Goal: Find specific page/section: Find specific page/section

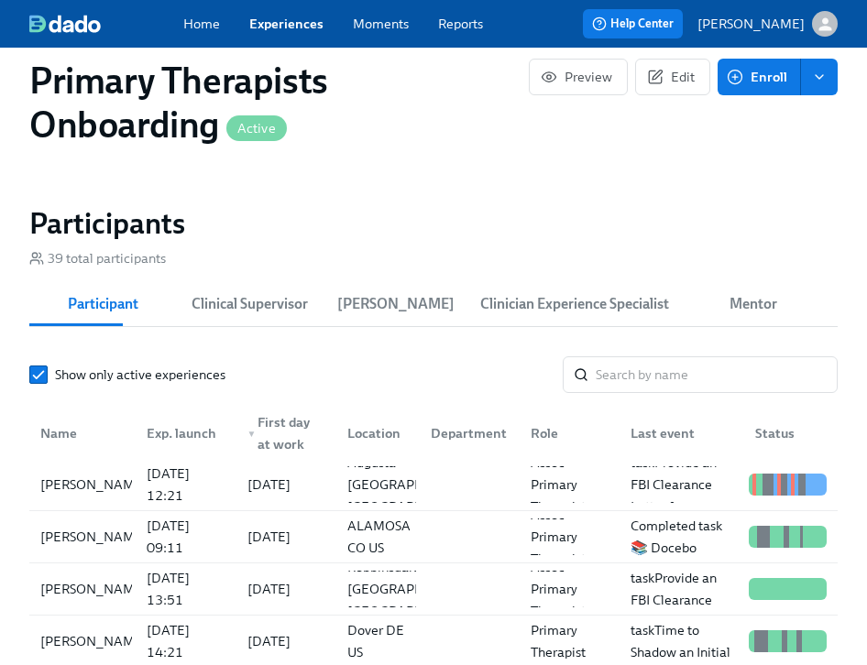
scroll to position [2009, 0]
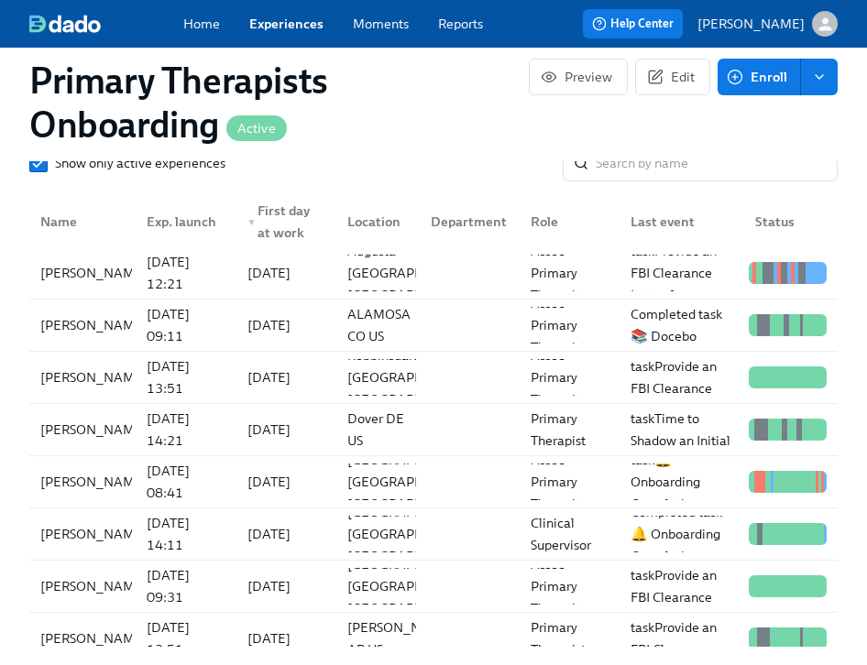
click at [677, 157] on div "Primary Therapists Onboarding Active Preview Edit Enroll" at bounding box center [433, 102] width 837 height 117
click at [672, 169] on input "search" at bounding box center [716, 163] width 242 height 37
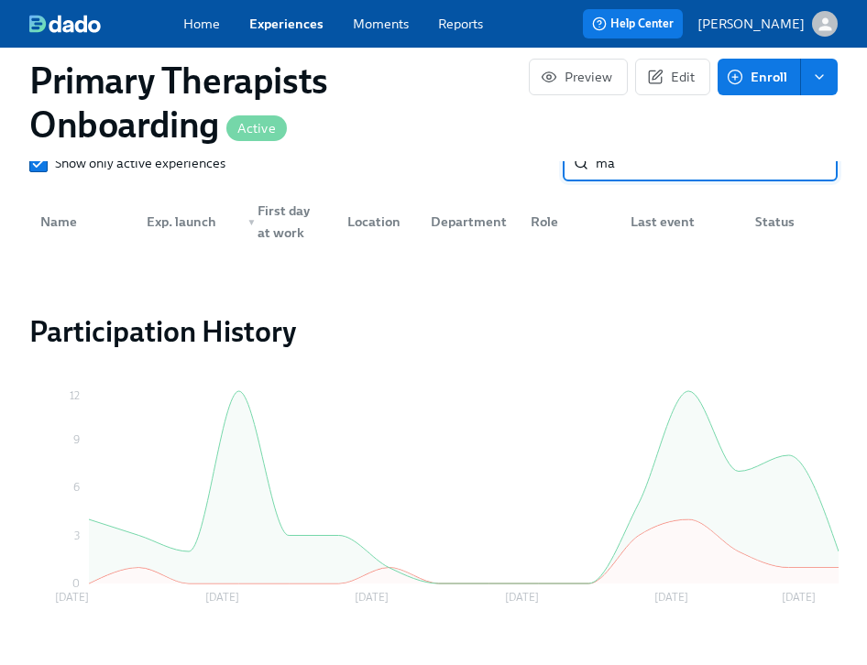
type input "m"
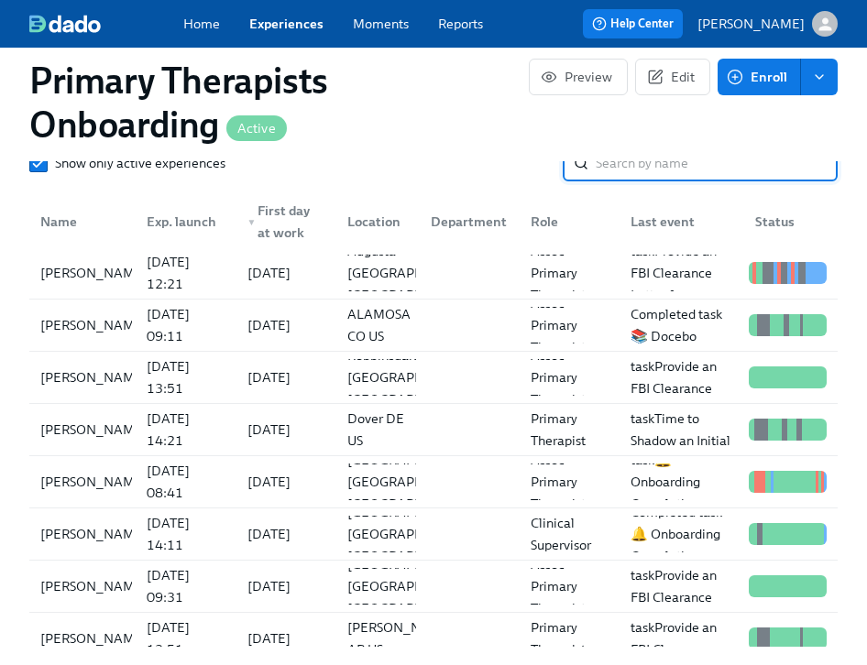
click at [300, 18] on link "Experiences" at bounding box center [286, 24] width 74 height 18
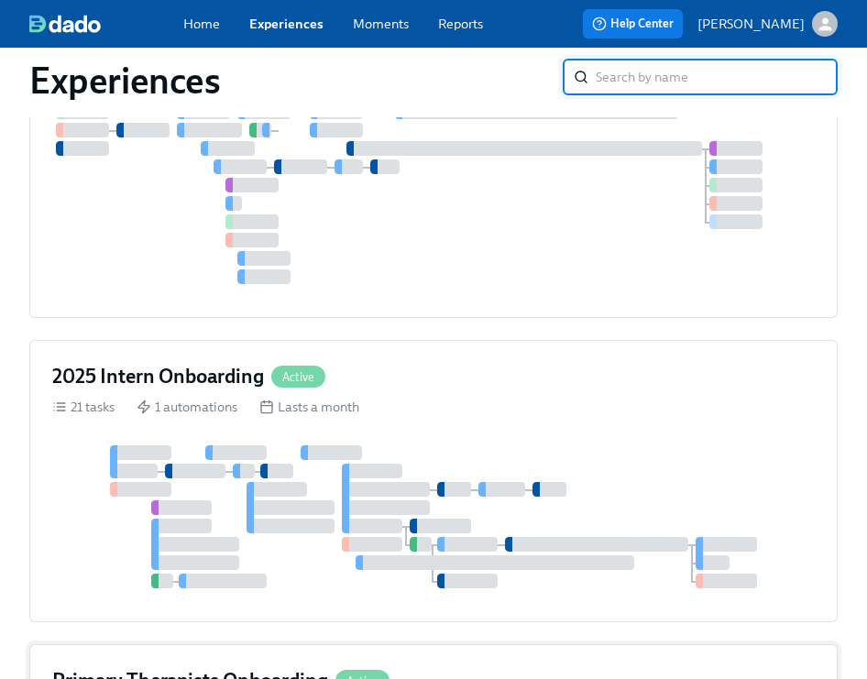
scroll to position [660, 0]
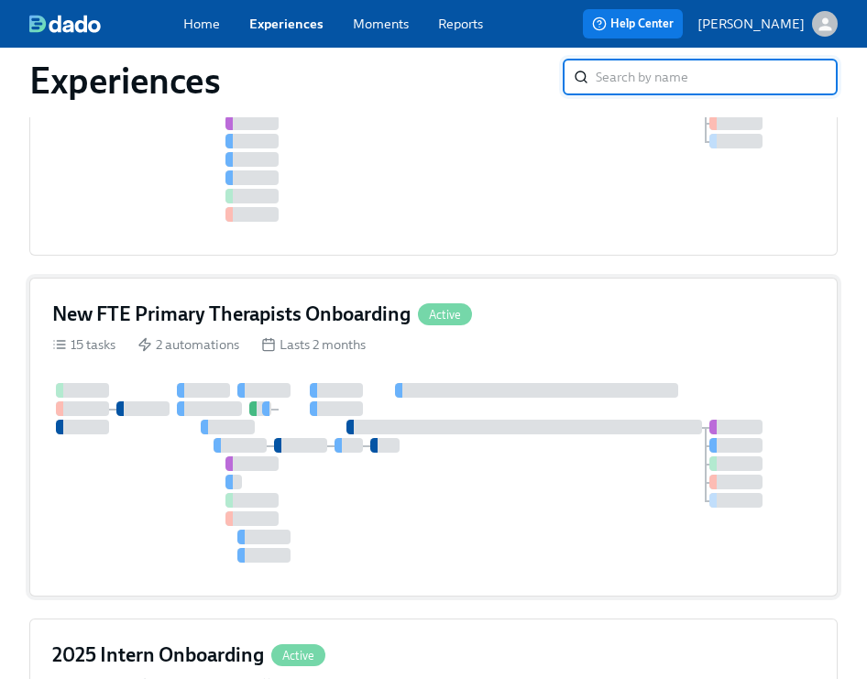
click at [540, 307] on div "New FTE Primary Therapists Onboarding Active" at bounding box center [433, 313] width 762 height 27
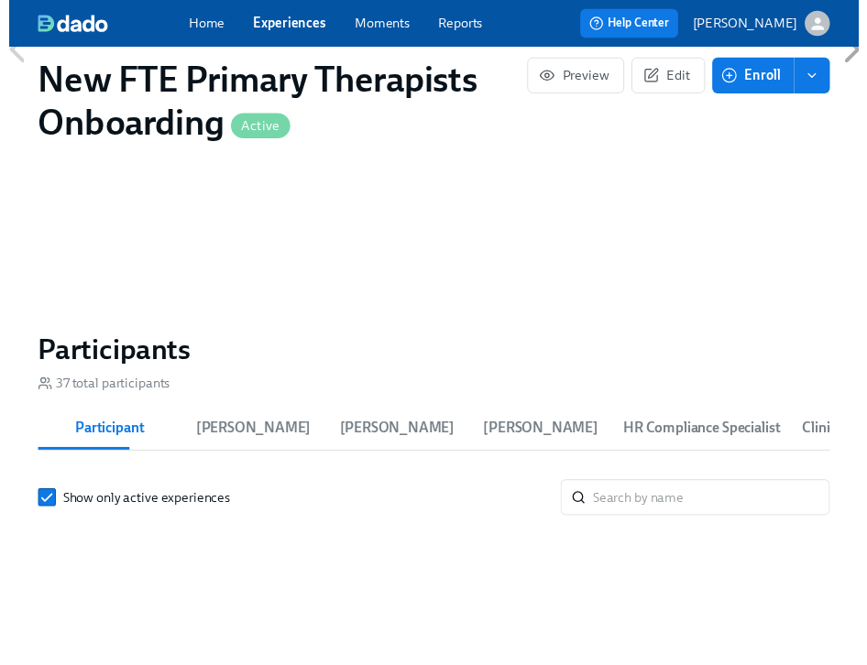
scroll to position [1556, 0]
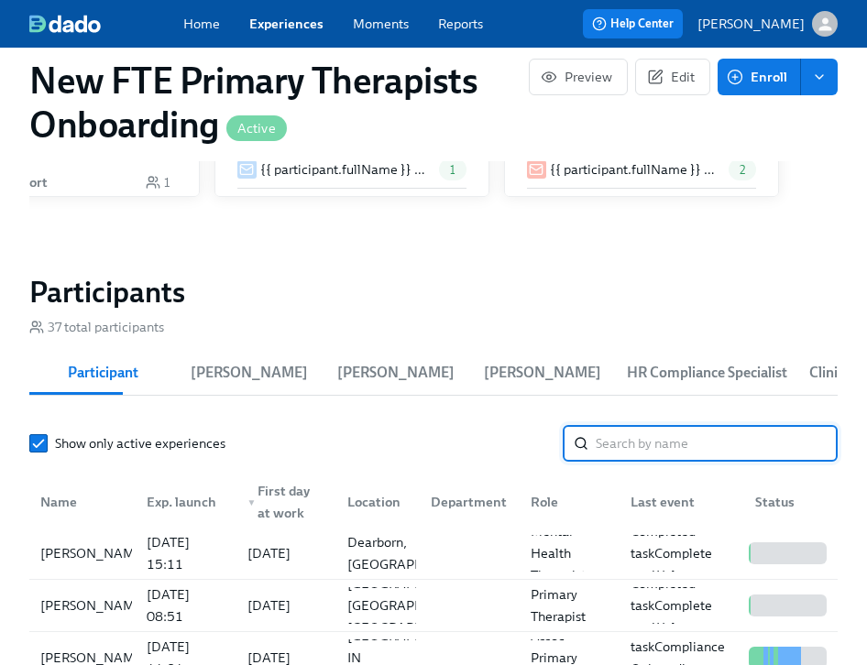
click at [765, 453] on input "search" at bounding box center [716, 443] width 242 height 37
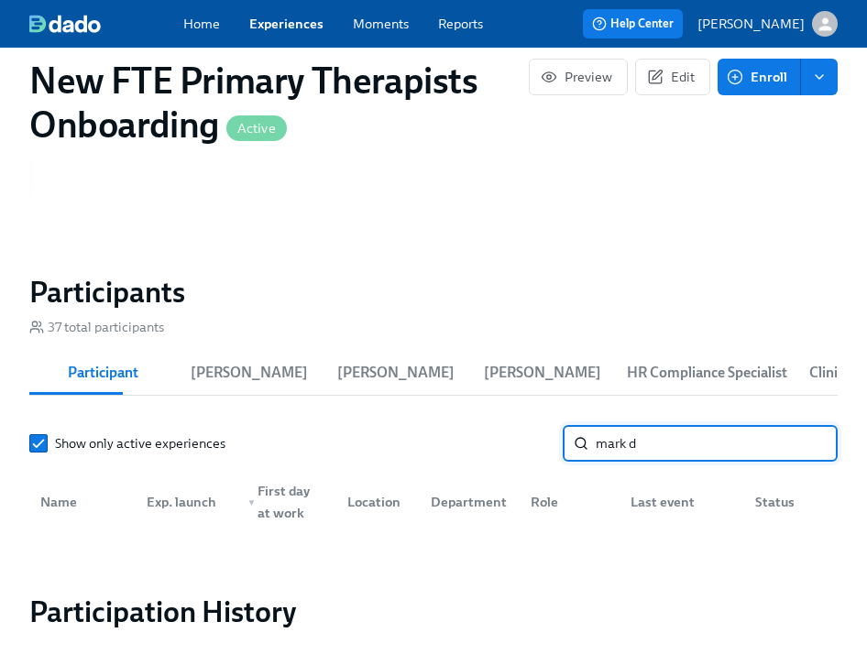
type input "mark d"
click at [307, 18] on link "Experiences" at bounding box center [286, 24] width 74 height 18
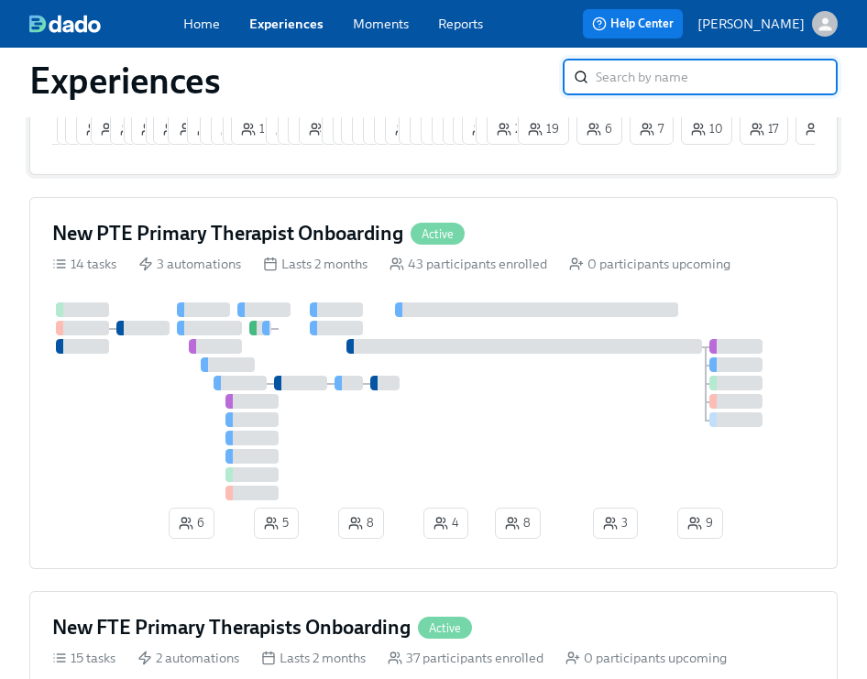
scroll to position [433, 0]
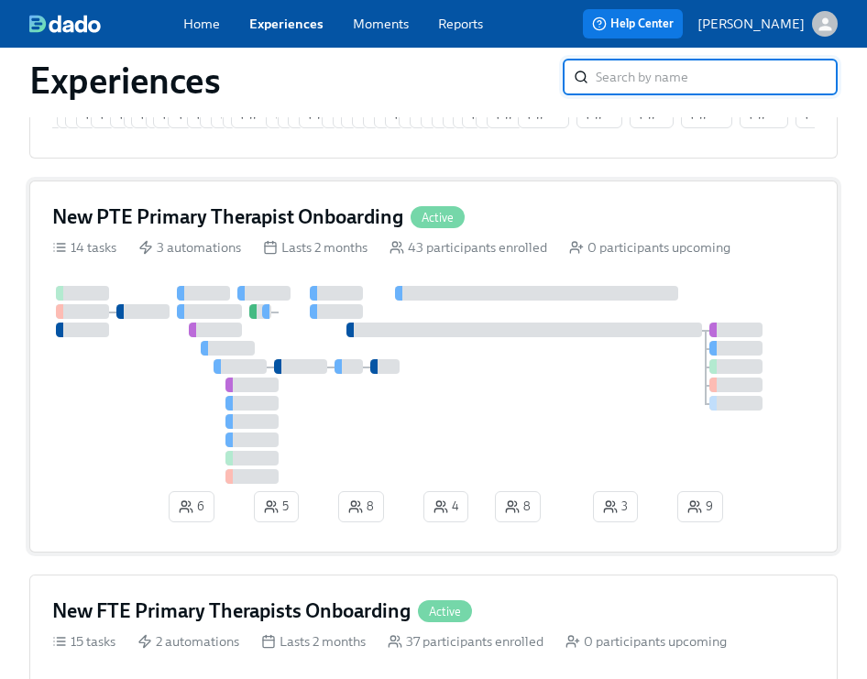
click at [531, 228] on div "New PTE Primary Therapist Onboarding Active" at bounding box center [433, 216] width 762 height 27
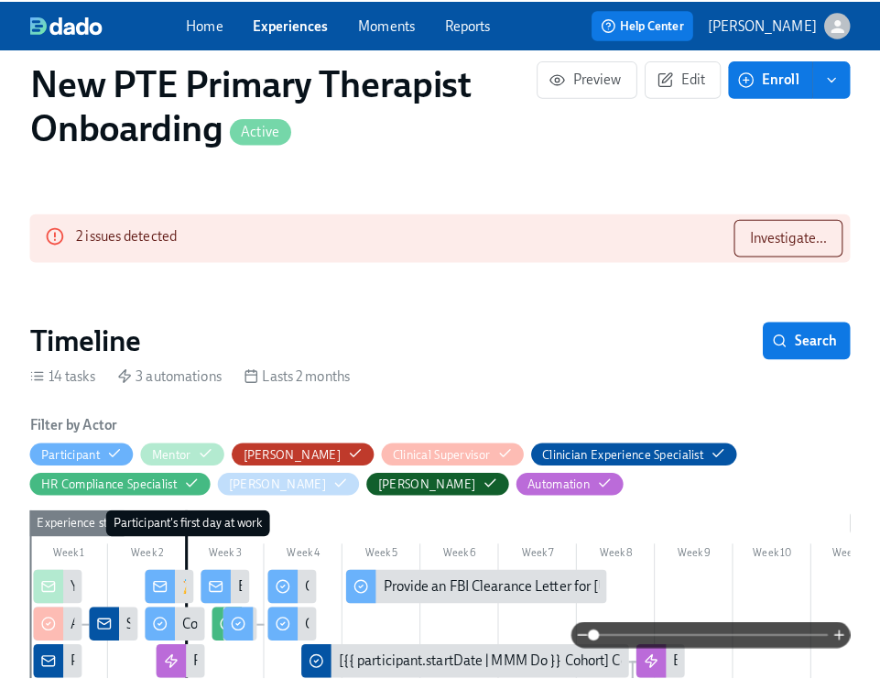
scroll to position [8, 0]
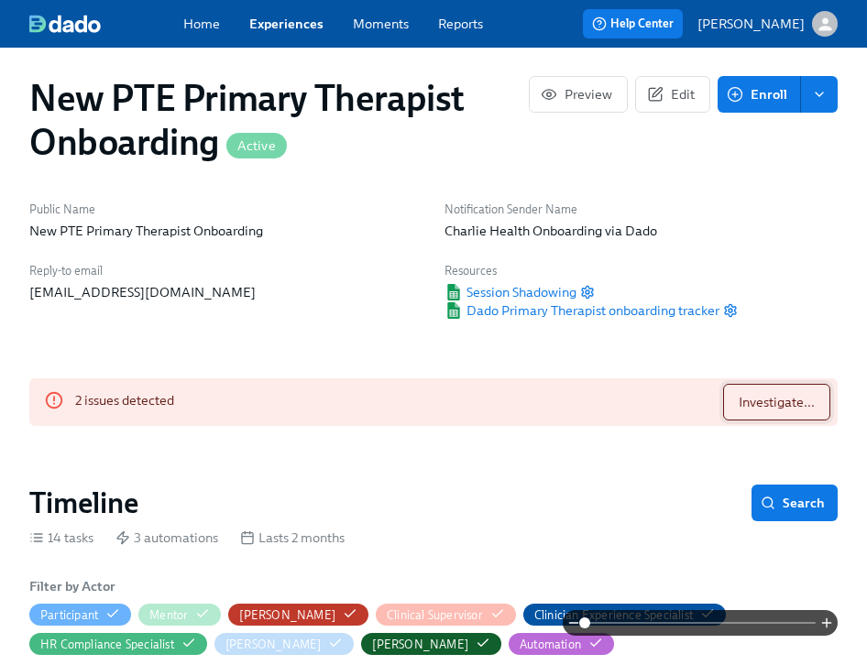
click at [776, 398] on span "Investigate..." at bounding box center [776, 402] width 76 height 18
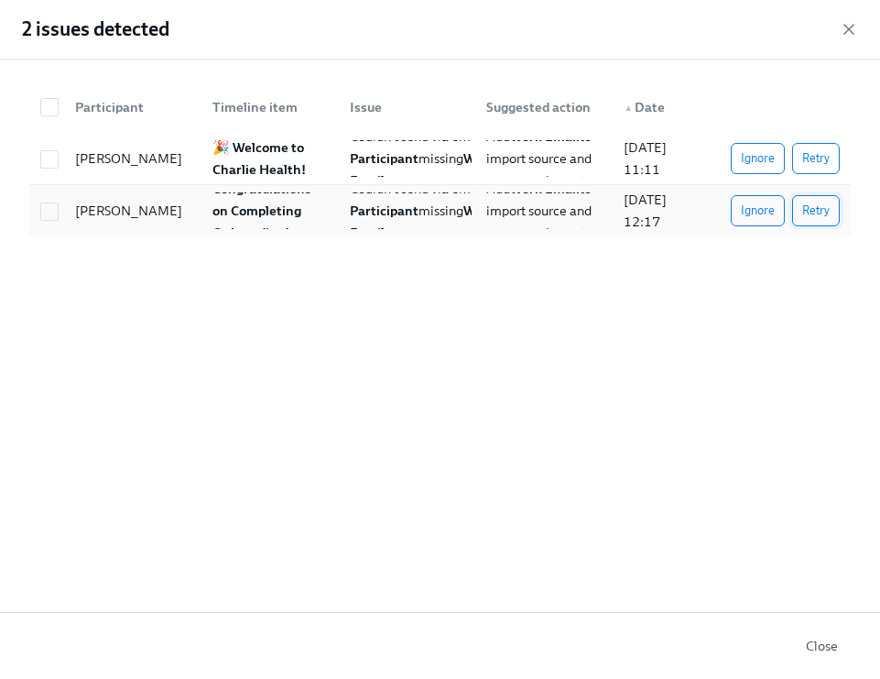
click at [828, 210] on span "Retry" at bounding box center [815, 211] width 27 height 18
click at [818, 153] on span "Retry" at bounding box center [815, 158] width 27 height 18
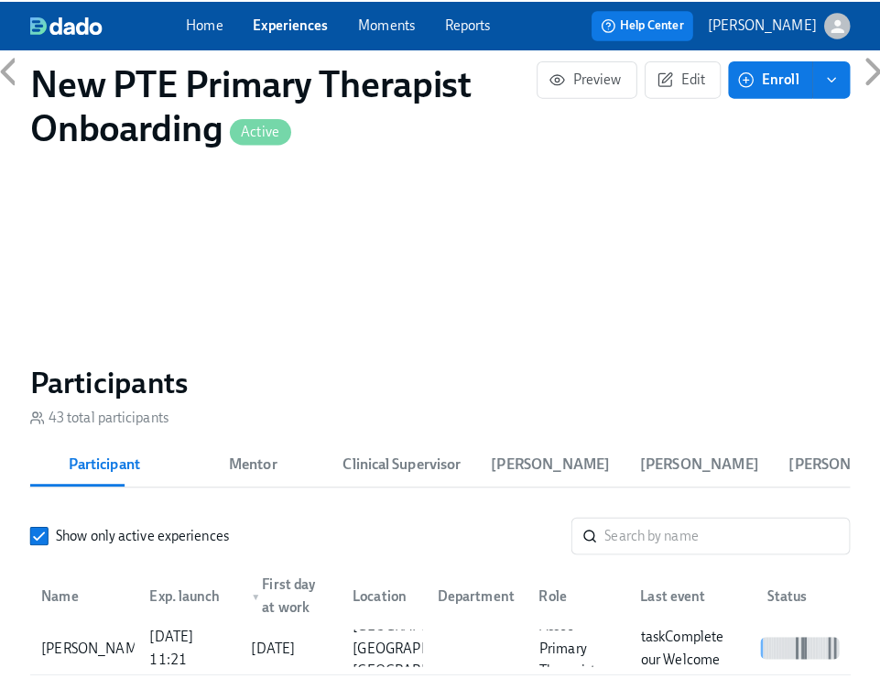
scroll to position [1669, 0]
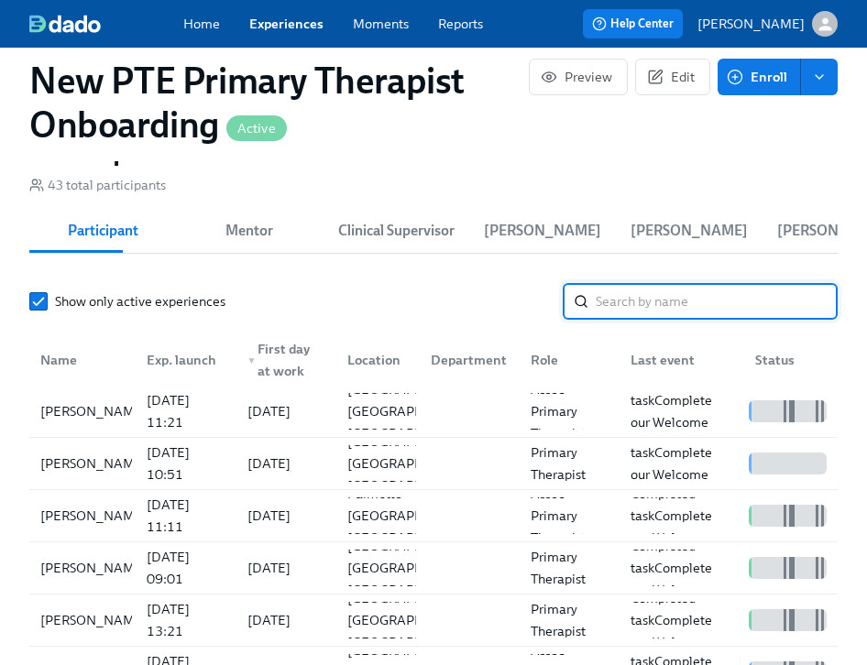
click at [719, 298] on input "search" at bounding box center [716, 301] width 242 height 37
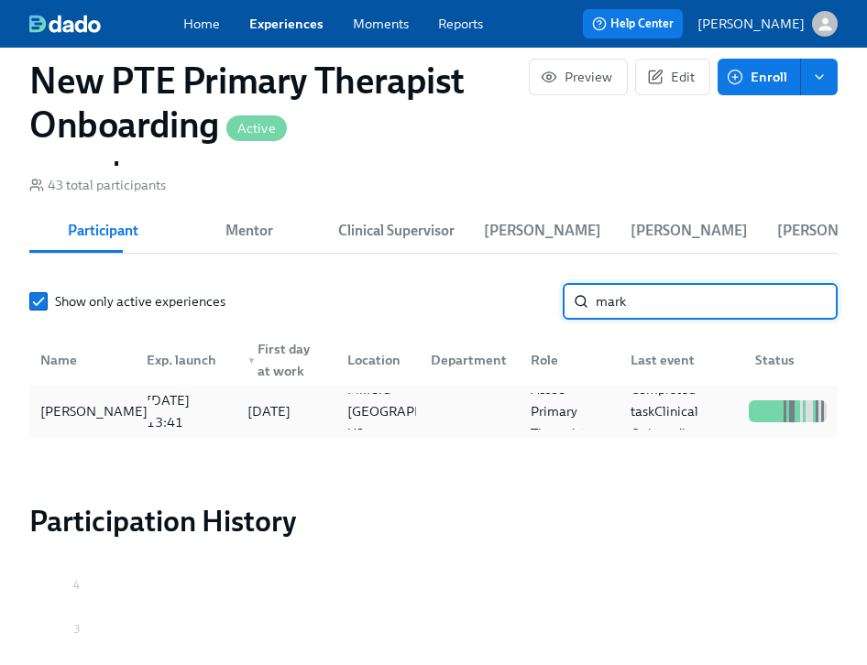
type input "mark"
click at [101, 422] on div "[PERSON_NAME]" at bounding box center [94, 411] width 122 height 22
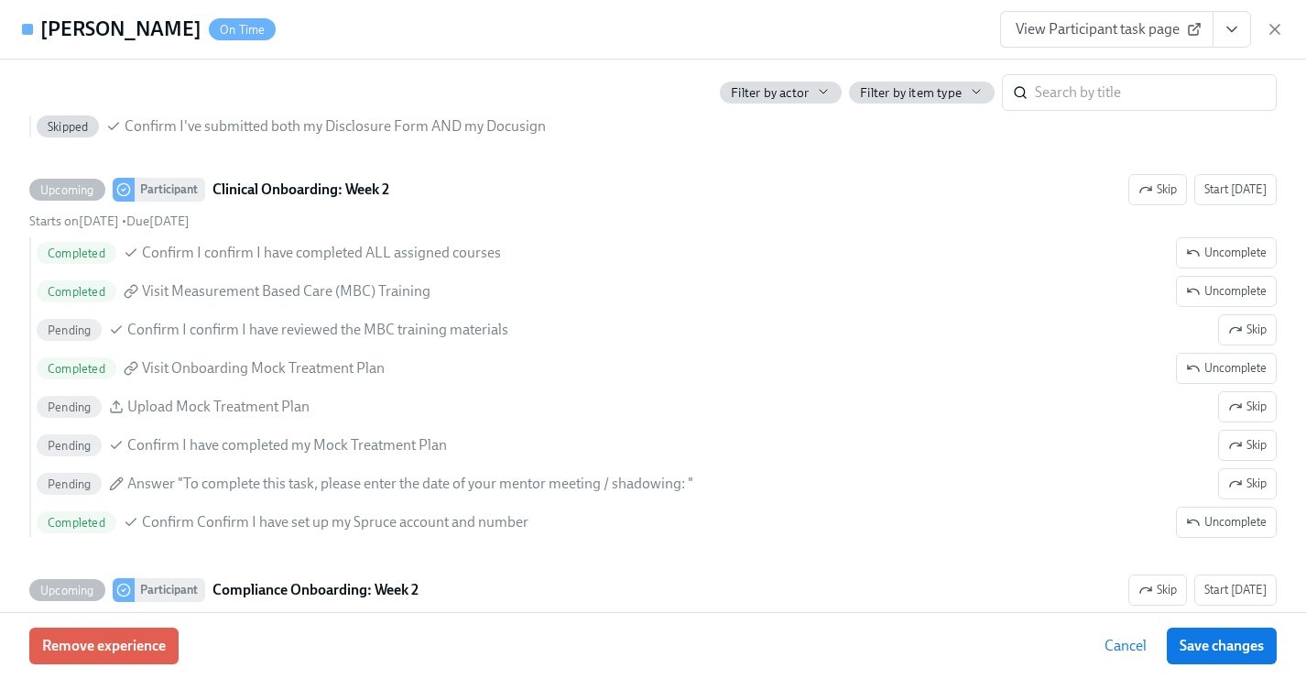
scroll to position [3211, 0]
